Goal: Find specific page/section: Find specific page/section

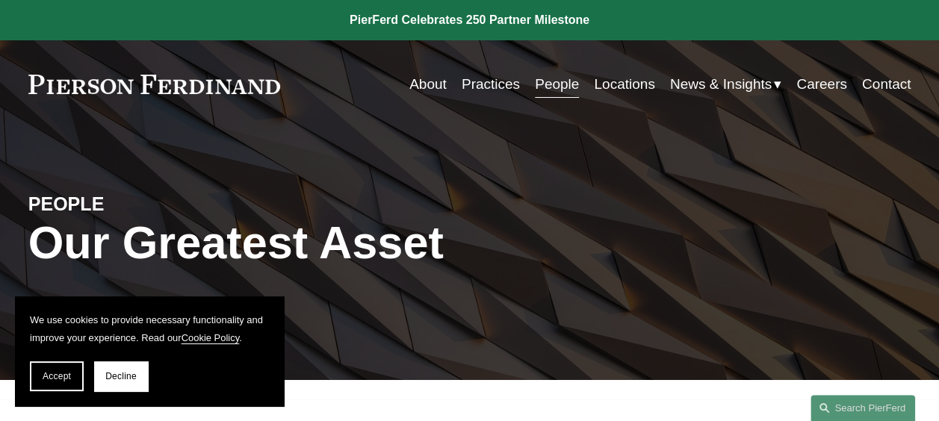
click at [415, 81] on link "About" at bounding box center [427, 84] width 37 height 28
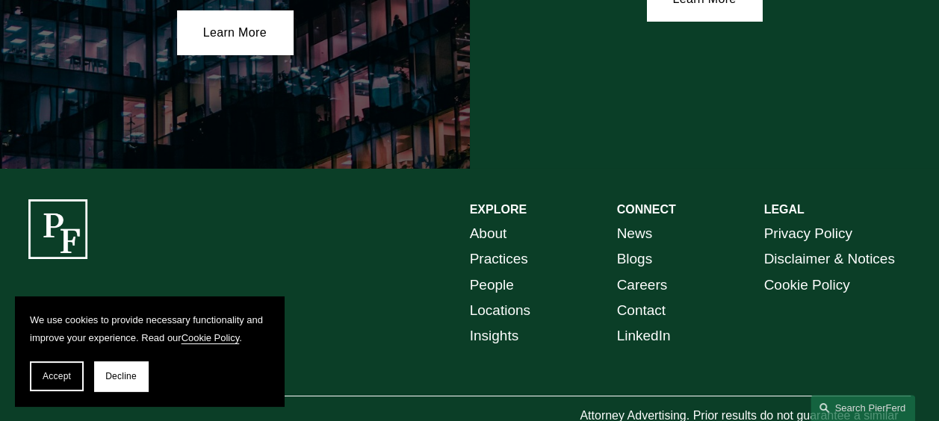
scroll to position [2661, 0]
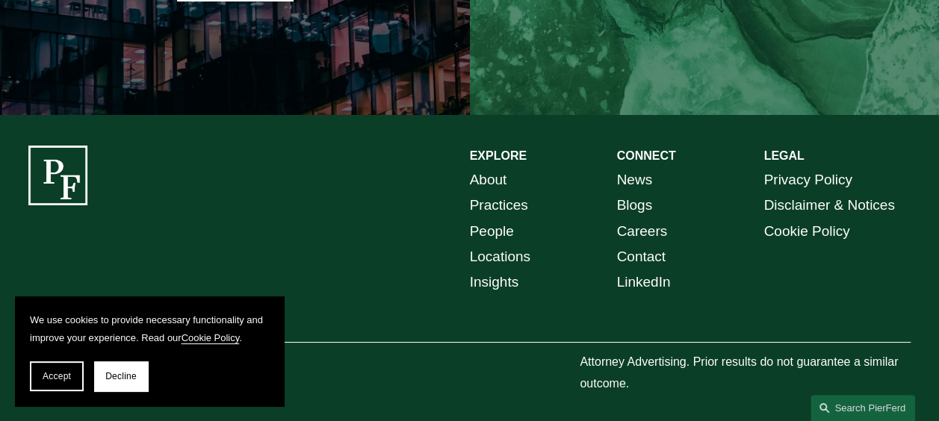
click at [500, 220] on link "People" at bounding box center [492, 231] width 44 height 25
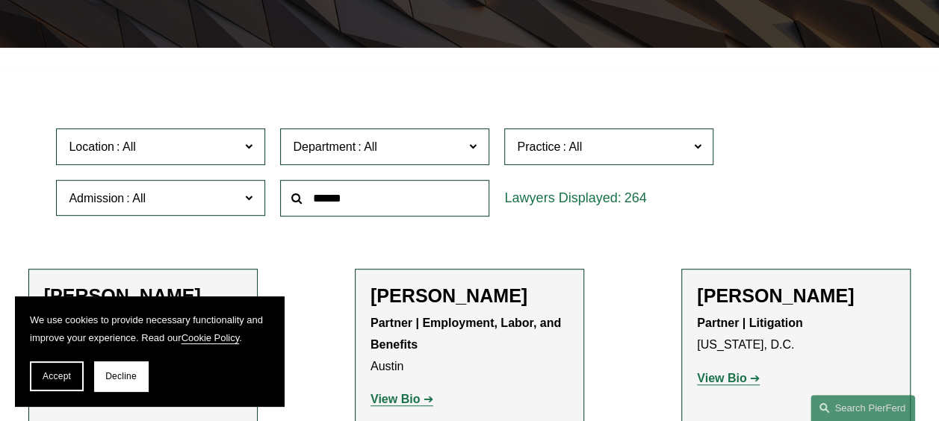
scroll to position [419, 0]
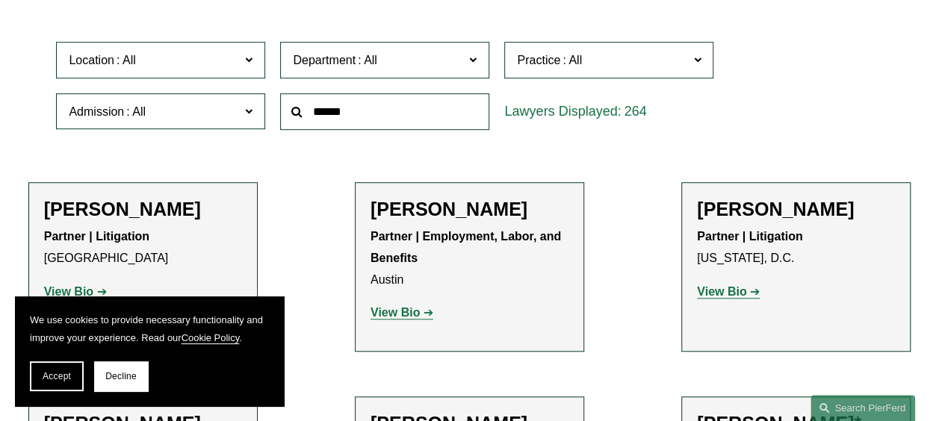
click at [356, 111] on input "text" at bounding box center [384, 111] width 209 height 37
type input "******"
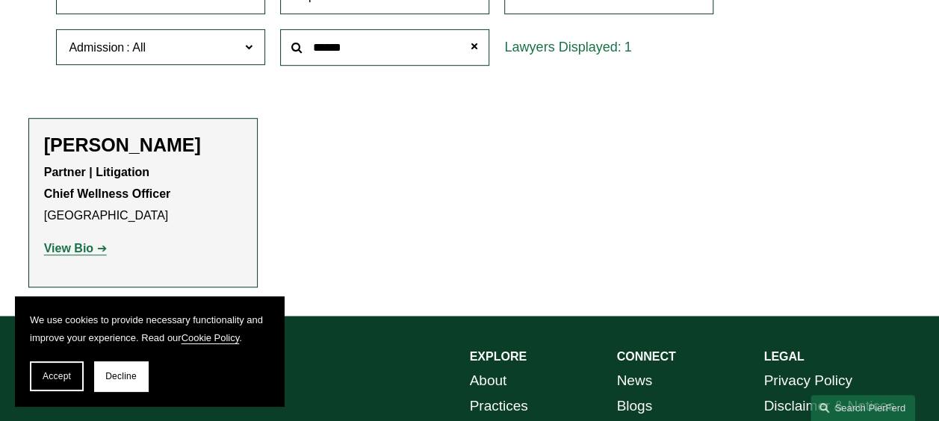
scroll to position [484, 0]
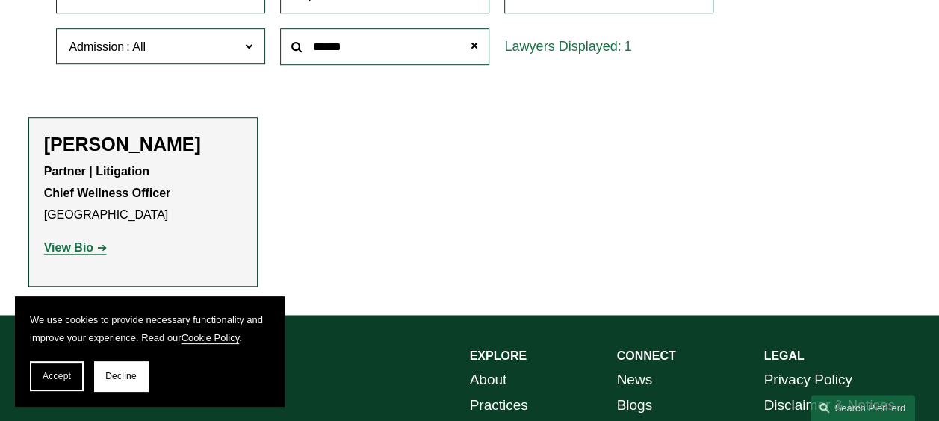
click at [67, 249] on strong "View Bio" at bounding box center [68, 247] width 49 height 13
